Goal: Information Seeking & Learning: Find specific fact

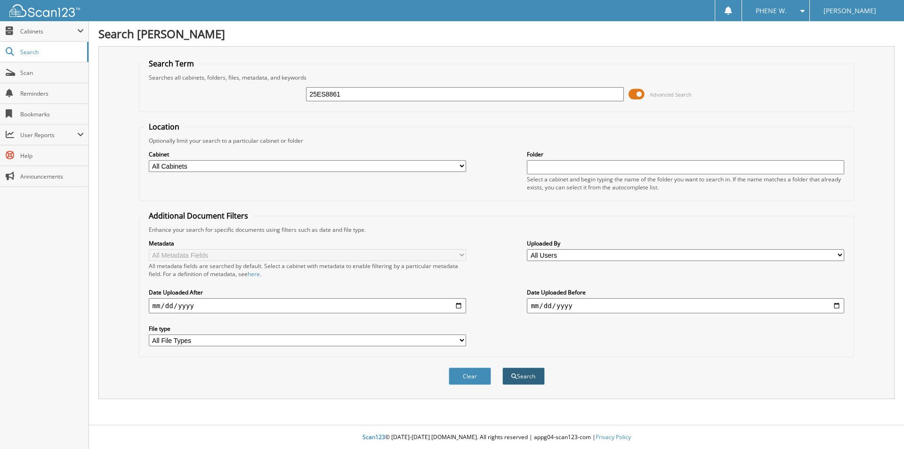
type input "25ES8861"
click at [520, 378] on button "Search" at bounding box center [524, 375] width 42 height 17
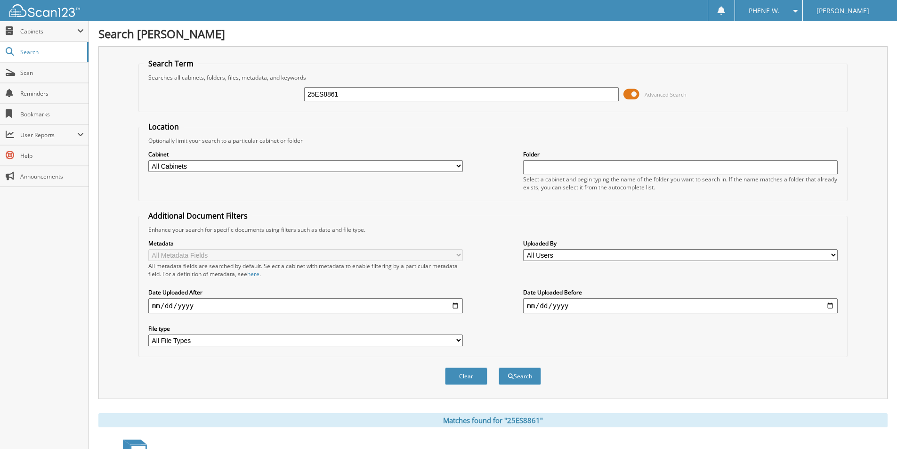
scroll to position [283, 0]
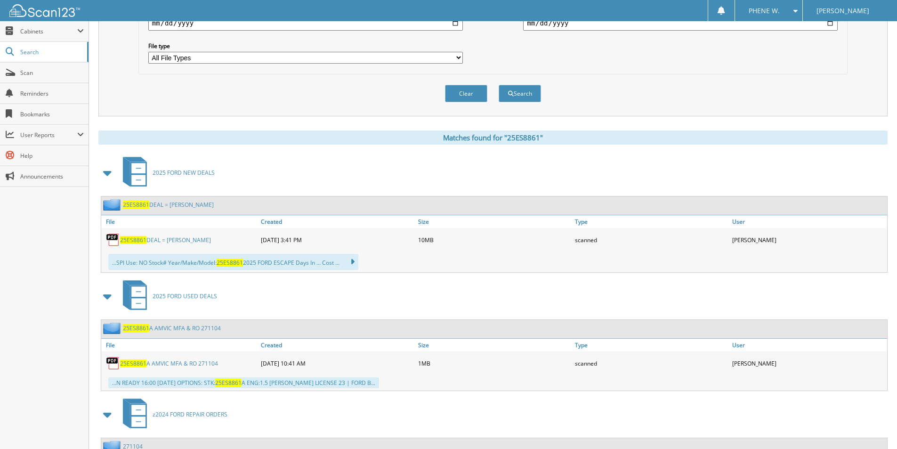
click at [200, 240] on link "25ES8861 DEAL = [PERSON_NAME]" at bounding box center [165, 240] width 91 height 8
click at [760, 127] on div "Search Term Searches all cabinets, folders, files, metadata, and keywords 25ES8…" at bounding box center [492, 302] width 789 height 1077
